Goal: Information Seeking & Learning: Learn about a topic

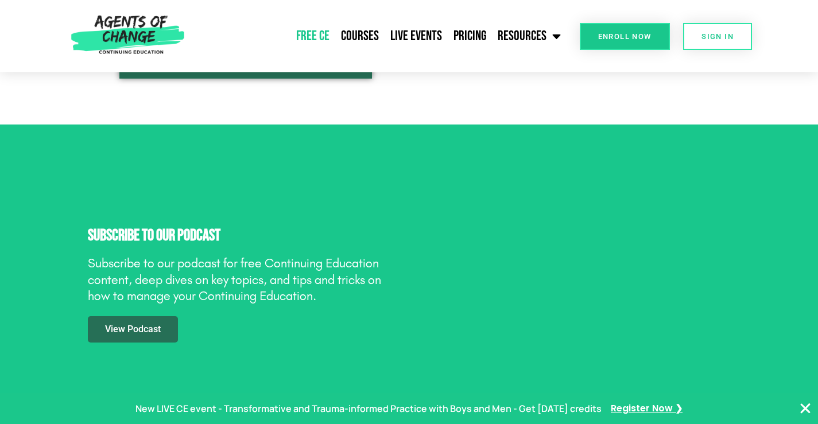
scroll to position [1608, 0]
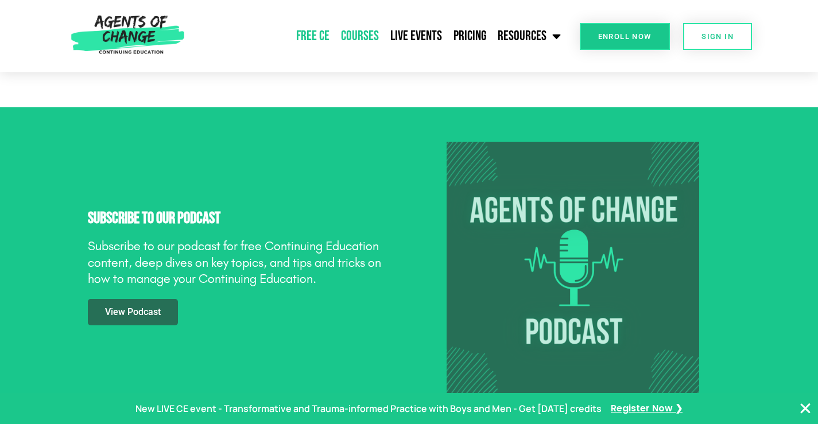
click at [358, 30] on link "Courses" at bounding box center [359, 36] width 49 height 29
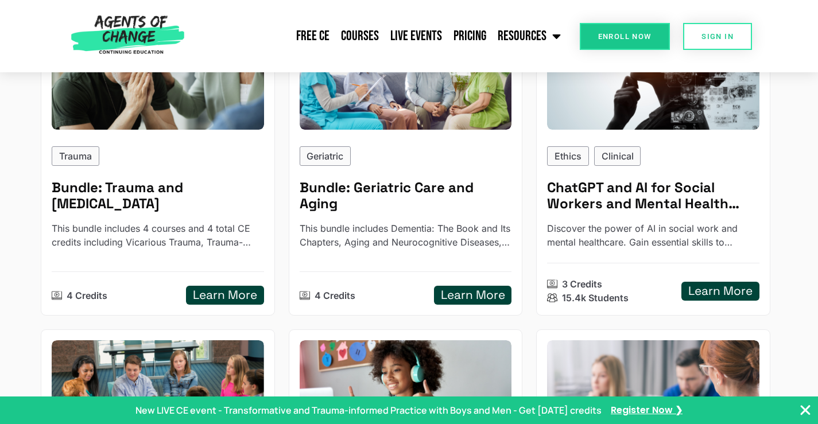
scroll to position [1206, 0]
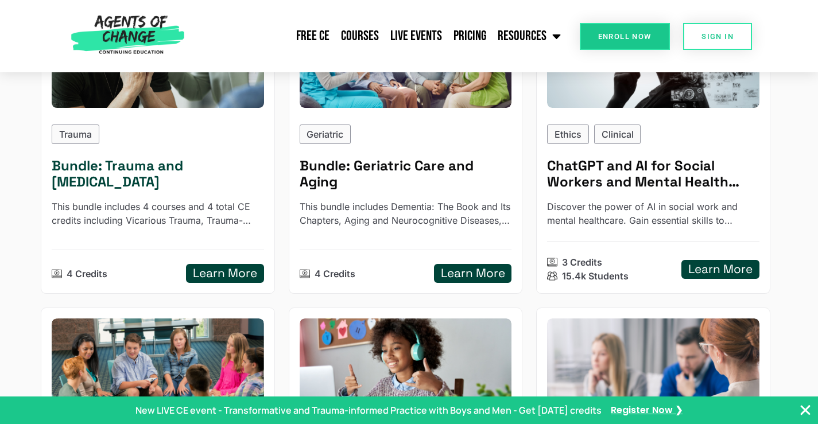
click at [229, 272] on h5 "Learn More" at bounding box center [225, 273] width 64 height 14
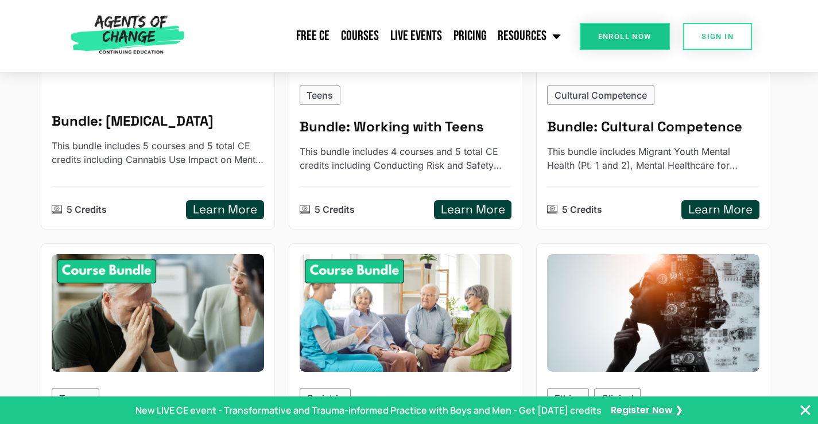
scroll to position [919, 0]
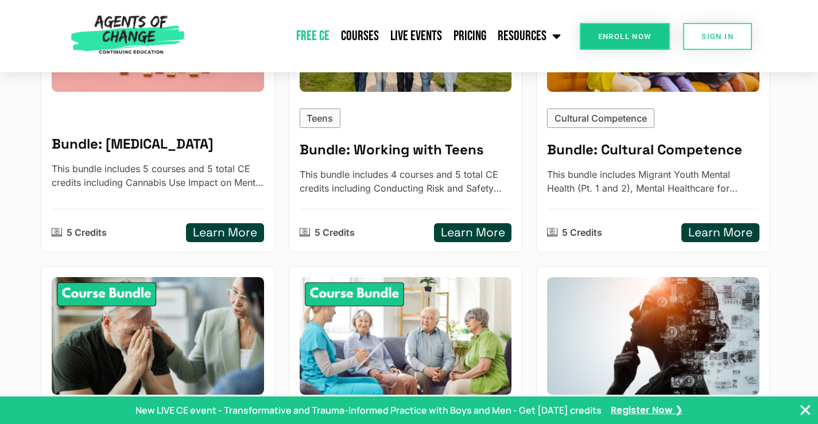
click at [309, 36] on link "Free CE" at bounding box center [313, 36] width 45 height 29
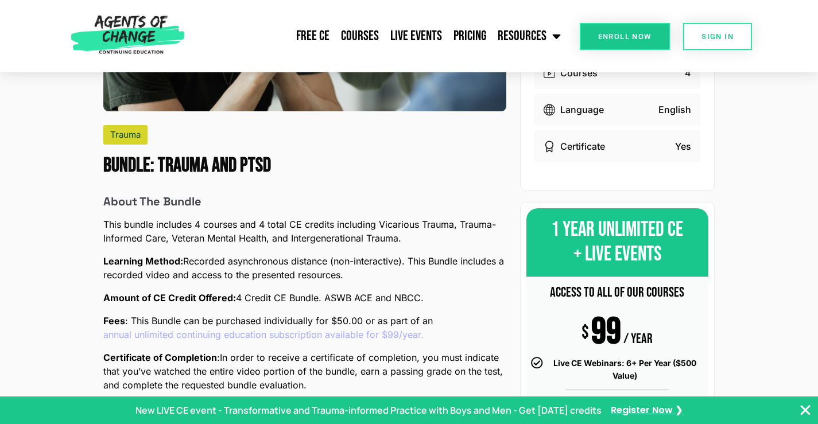
scroll to position [230, 0]
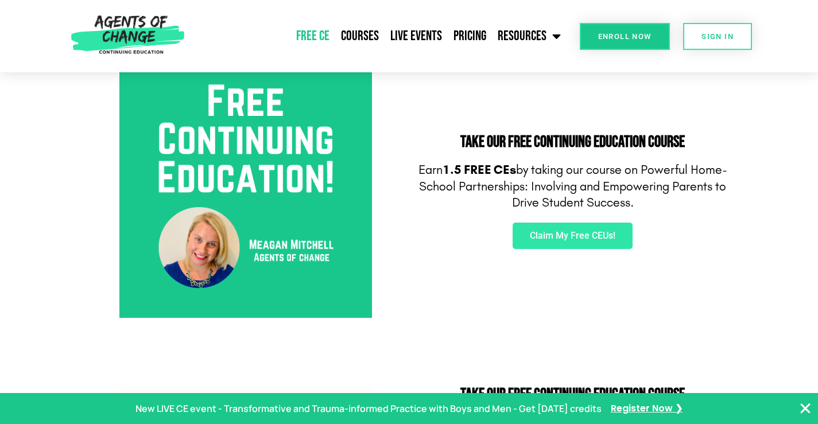
scroll to position [402, 0]
